Goal: Check status: Check status

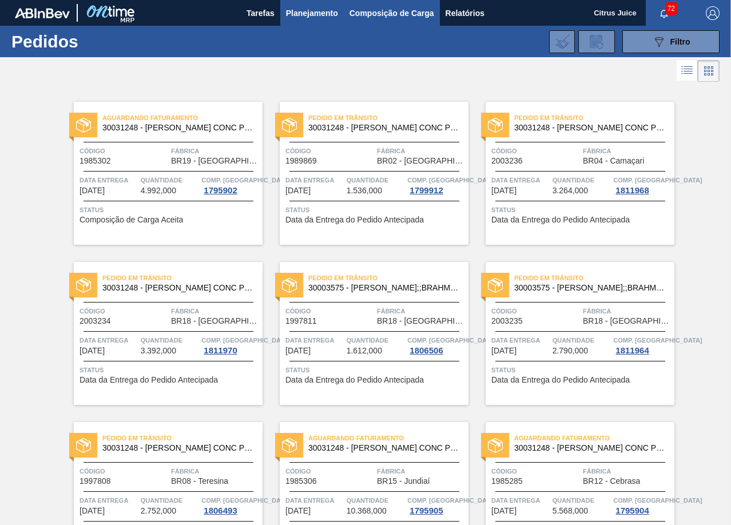
click at [391, 12] on span "Composição de Carga" at bounding box center [392, 13] width 85 height 14
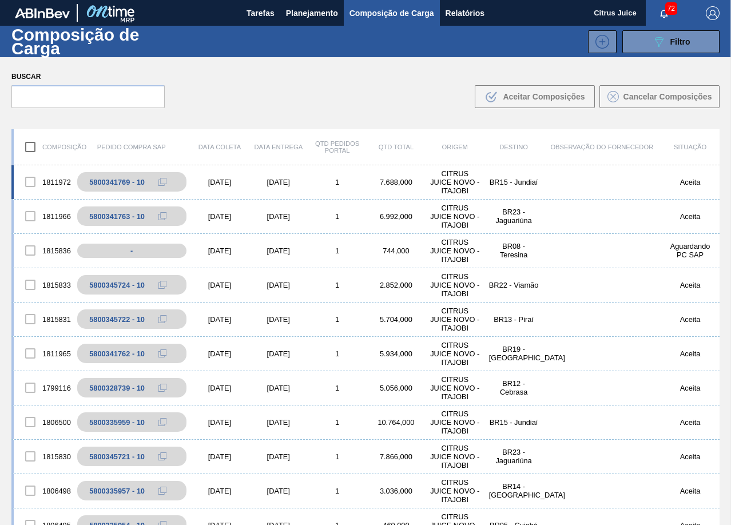
scroll to position [572, 0]
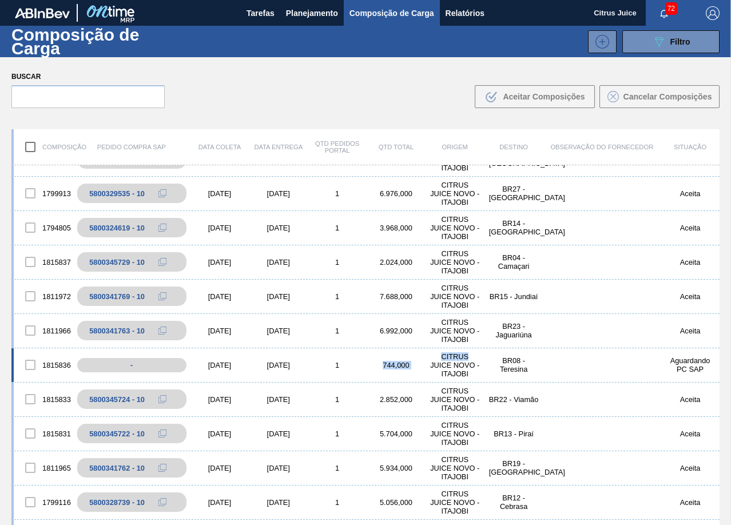
drag, startPoint x: 377, startPoint y: 365, endPoint x: 423, endPoint y: 366, distance: 46.9
click at [423, 366] on div "1815836 - [DATE] [DATE] 1 744,000 CITRUS JUICE NOVO - ITAJOBI BR08 - Teresina A…" at bounding box center [365, 366] width 708 height 34
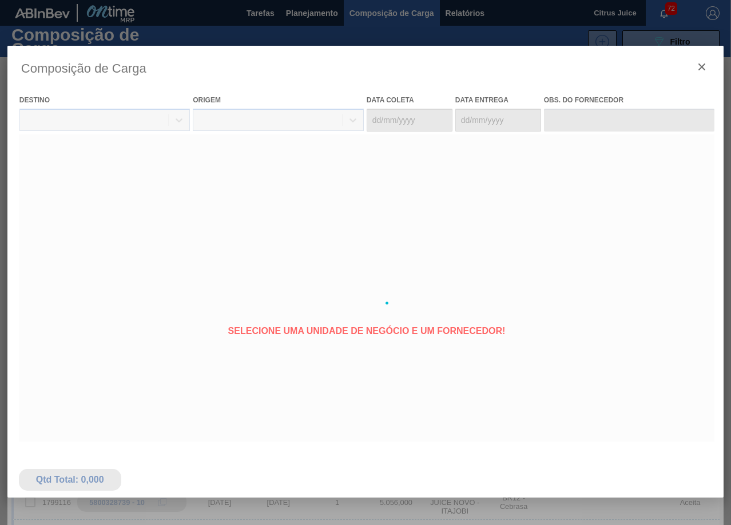
click at [437, 346] on div at bounding box center [365, 303] width 716 height 515
type coleta "[DATE]"
type entrega "[DATE]"
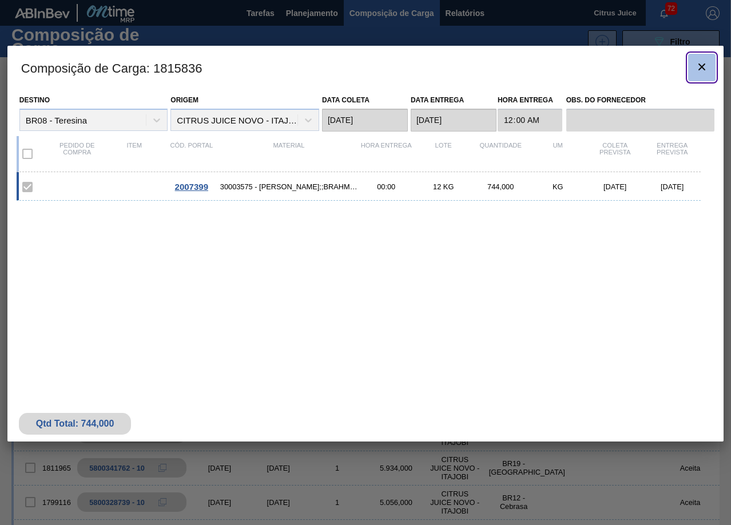
click at [702, 66] on icon "botão de ícone" at bounding box center [702, 67] width 7 height 7
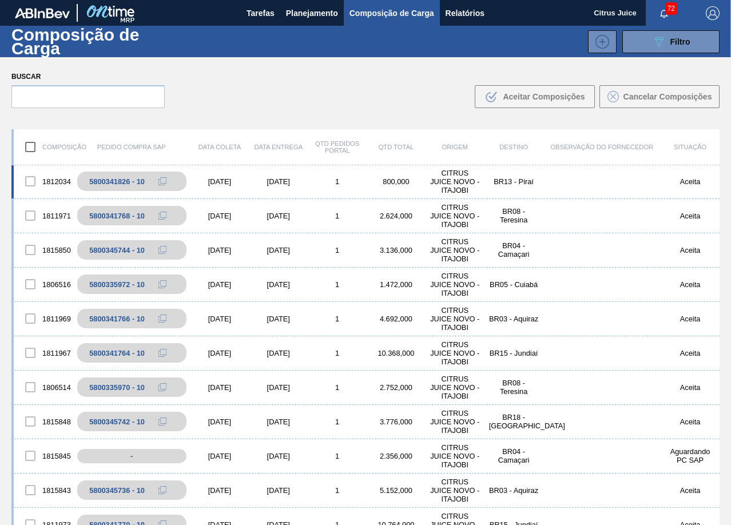
scroll to position [0, 0]
